Goal: Transaction & Acquisition: Purchase product/service

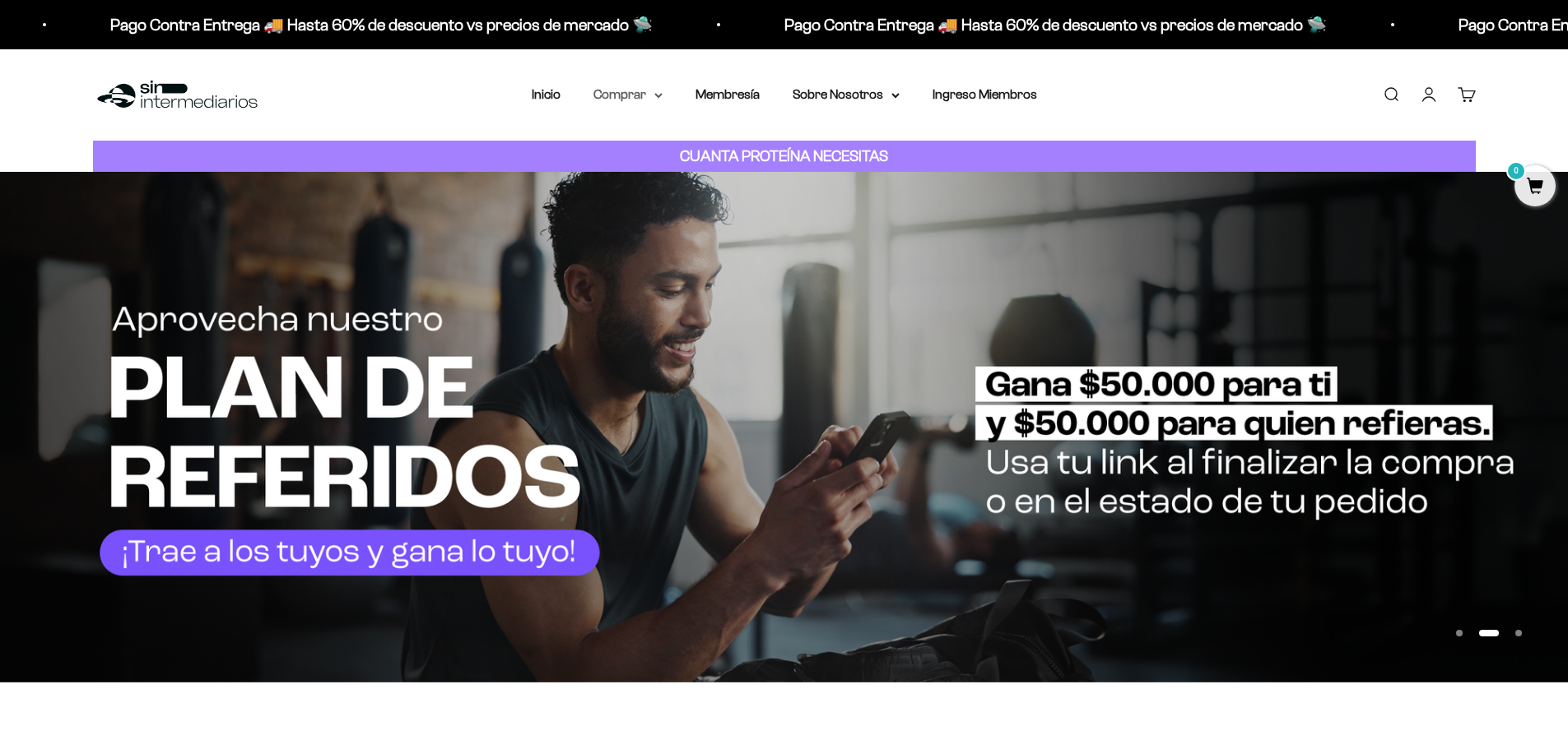
click at [614, 89] on summary "Comprar" at bounding box center [627, 94] width 69 height 22
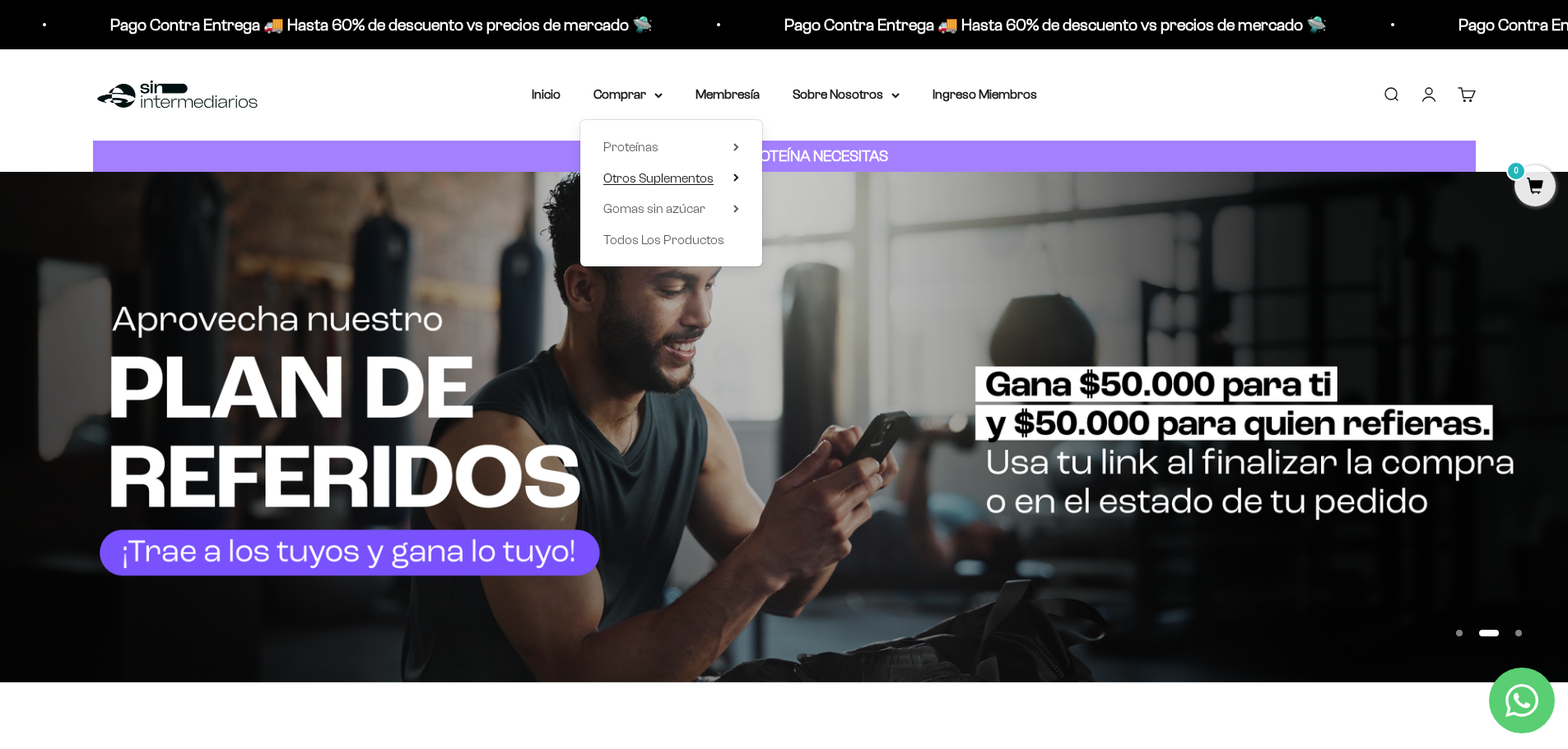
click at [647, 174] on span "Otros Suplementos" at bounding box center [658, 177] width 110 height 14
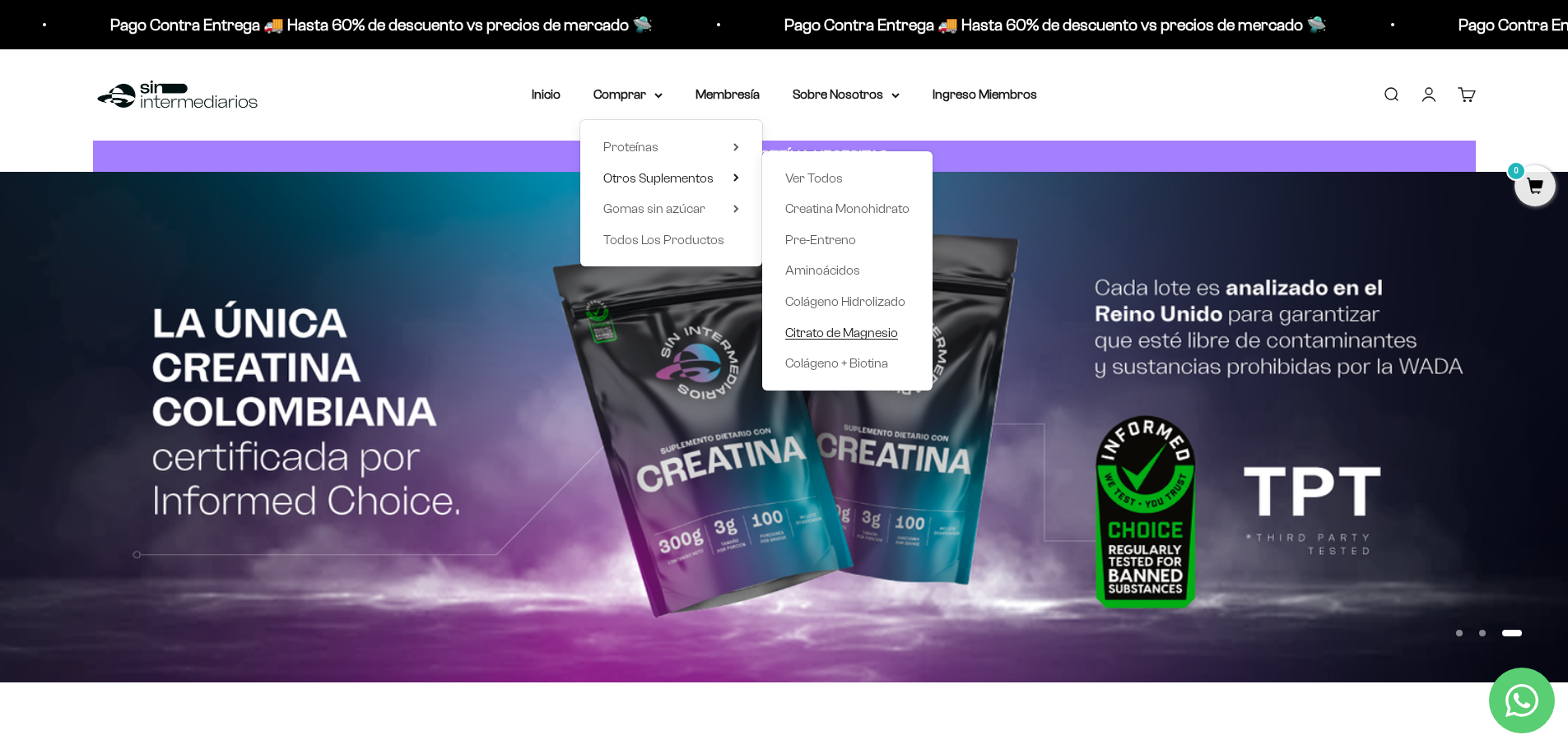
click at [806, 338] on span "Citrato de Magnesio" at bounding box center [841, 333] width 113 height 14
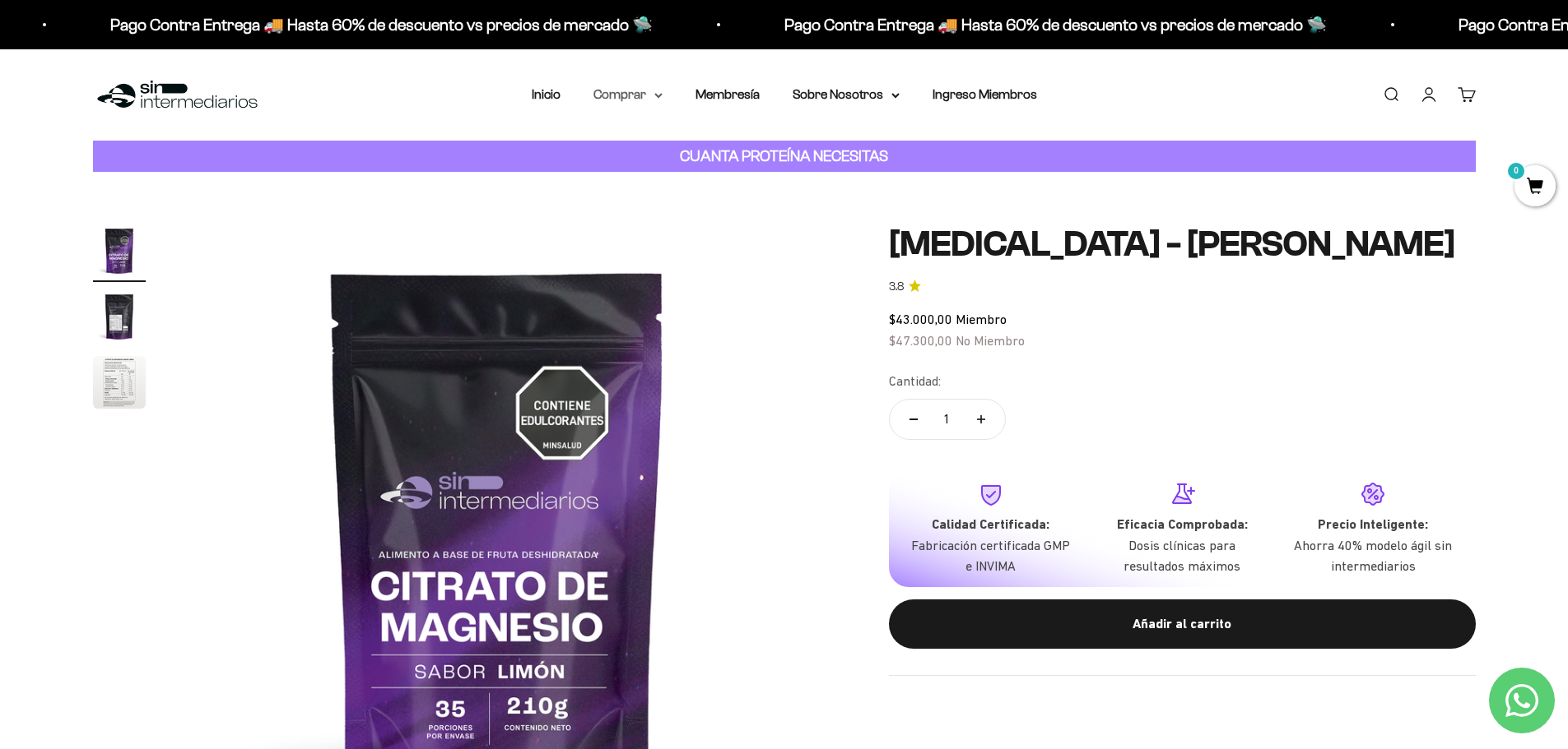
click at [617, 90] on summary "Comprar" at bounding box center [627, 94] width 69 height 22
click at [722, 180] on summary "Otros Suplementos" at bounding box center [671, 178] width 136 height 22
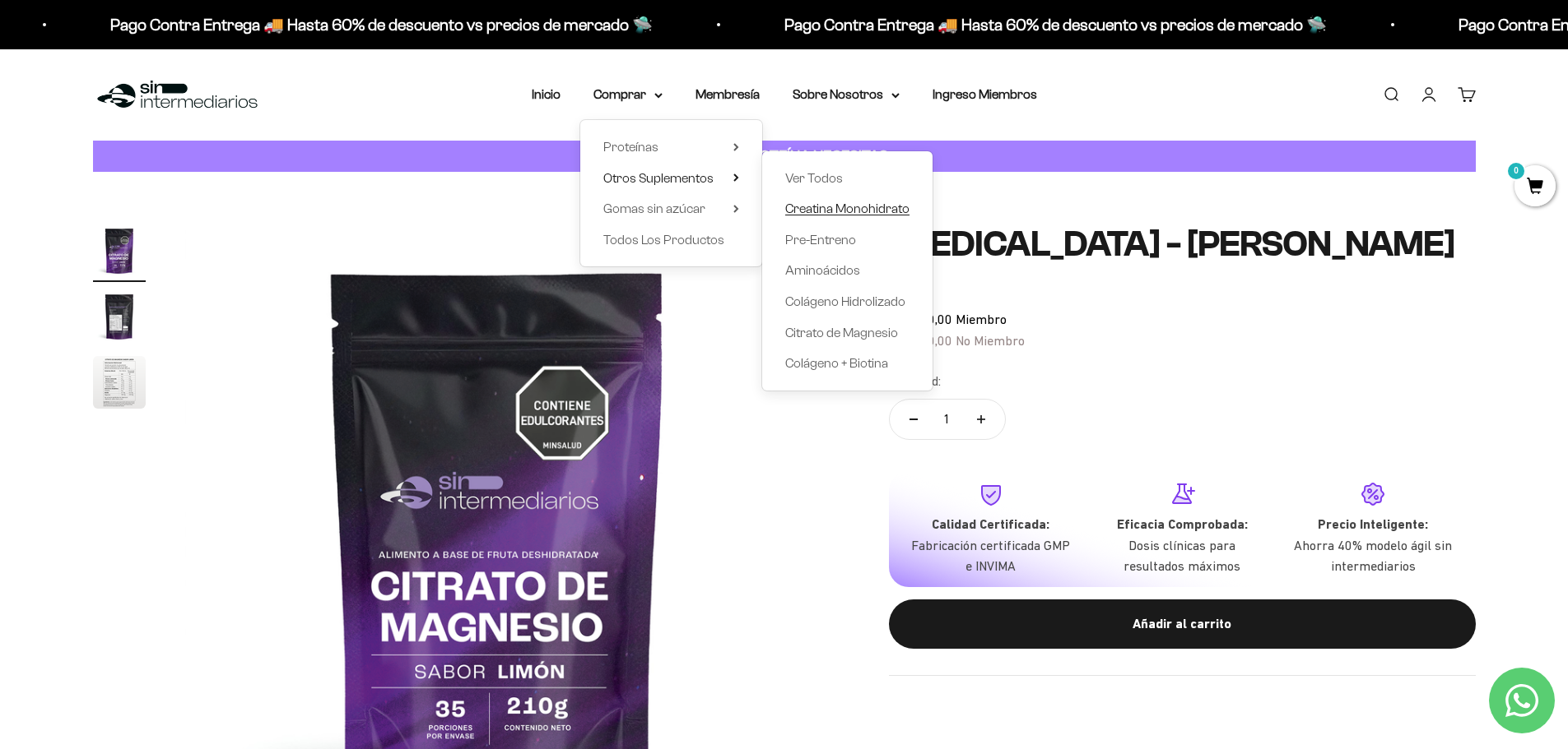
click at [809, 210] on span "Creatina Monohidrato" at bounding box center [847, 209] width 124 height 14
